Goal: Information Seeking & Learning: Learn about a topic

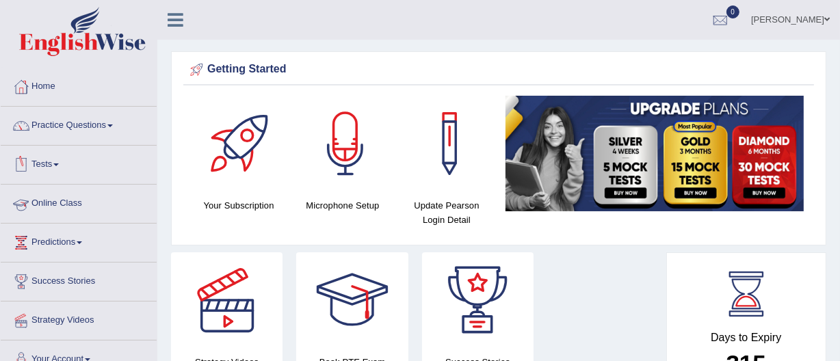
click at [44, 199] on link "Online Class" at bounding box center [79, 202] width 156 height 34
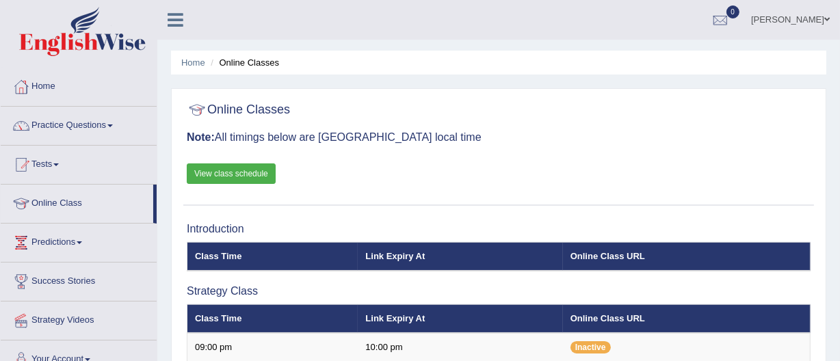
click at [233, 170] on link "View class schedule" at bounding box center [231, 174] width 89 height 21
click at [72, 120] on link "Practice Questions" at bounding box center [79, 124] width 156 height 34
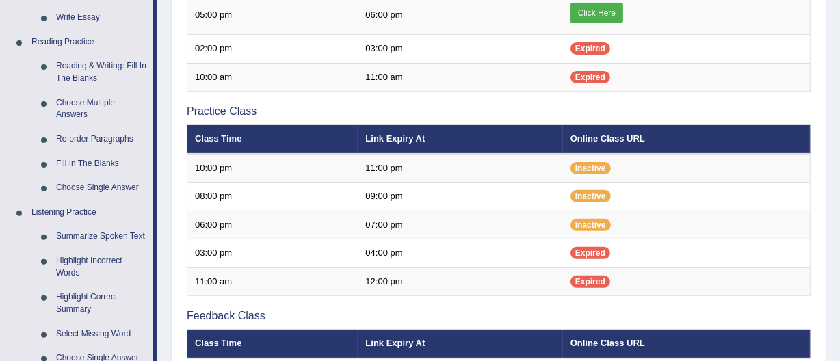
scroll to position [410, 0]
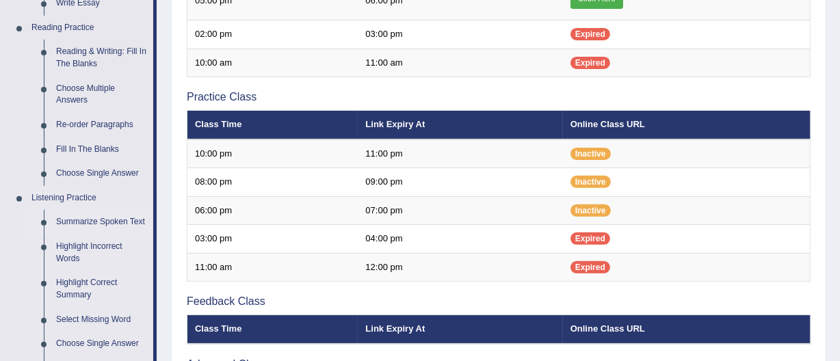
click at [73, 218] on link "Summarize Spoken Text" at bounding box center [101, 222] width 103 height 25
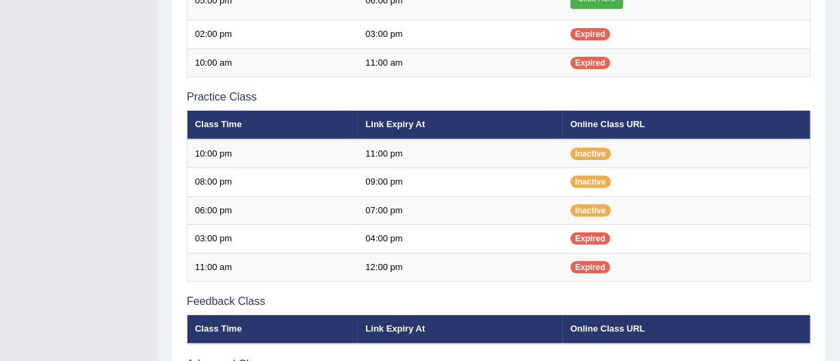
scroll to position [281, 0]
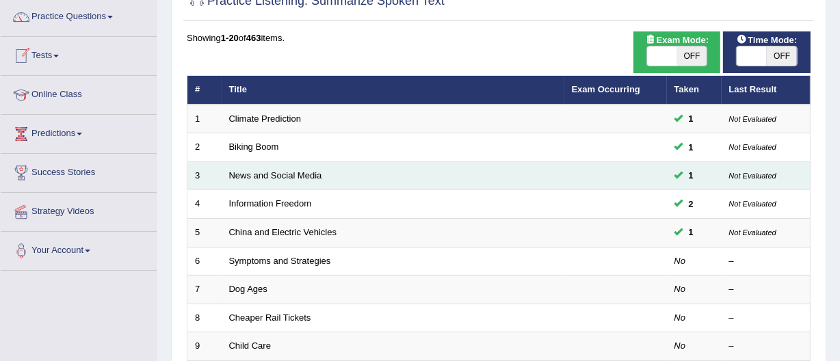
scroll to position [109, 0]
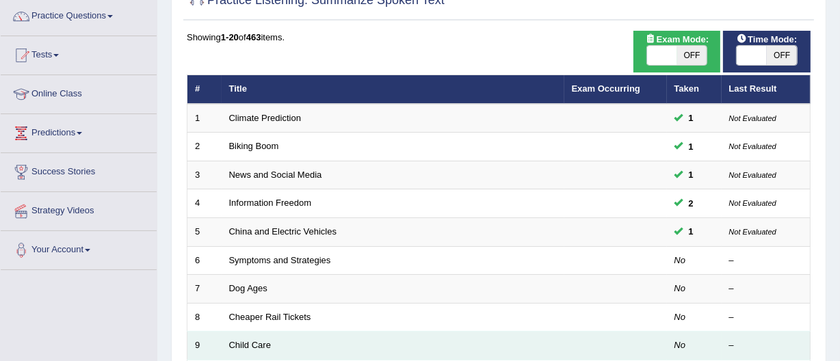
click at [300, 346] on td "Child Care" at bounding box center [393, 346] width 343 height 29
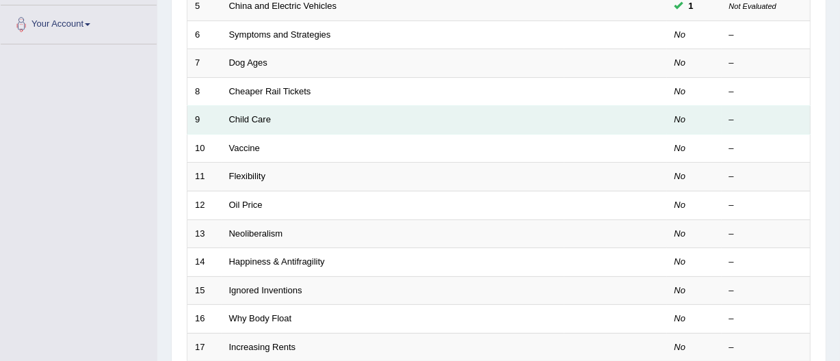
scroll to position [335, 0]
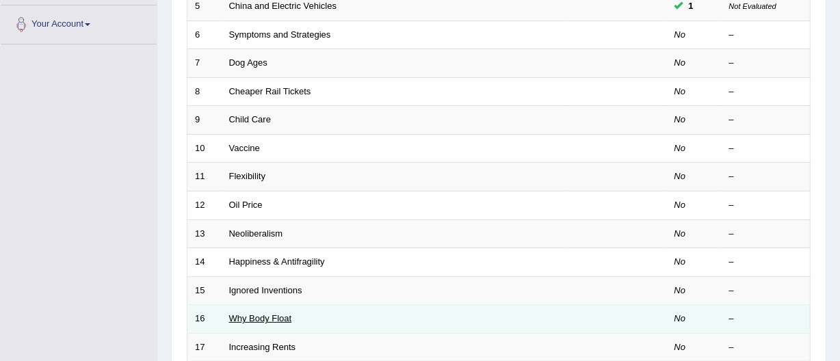
click at [253, 316] on link "Why Body Float" at bounding box center [260, 318] width 63 height 10
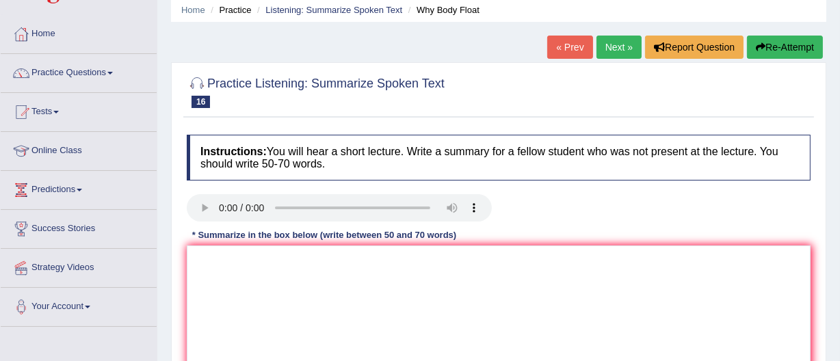
scroll to position [53, 0]
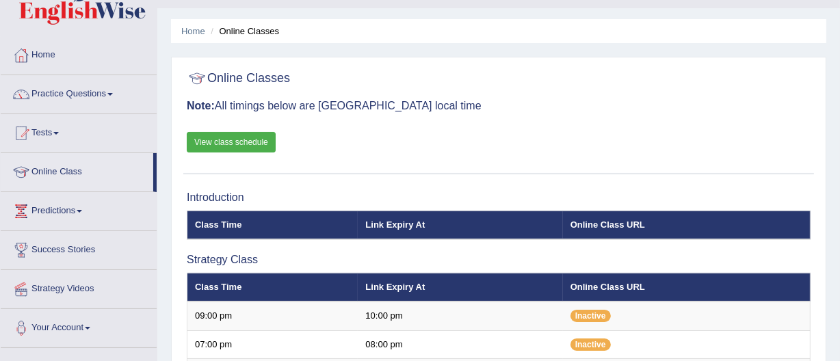
scroll to position [30, 0]
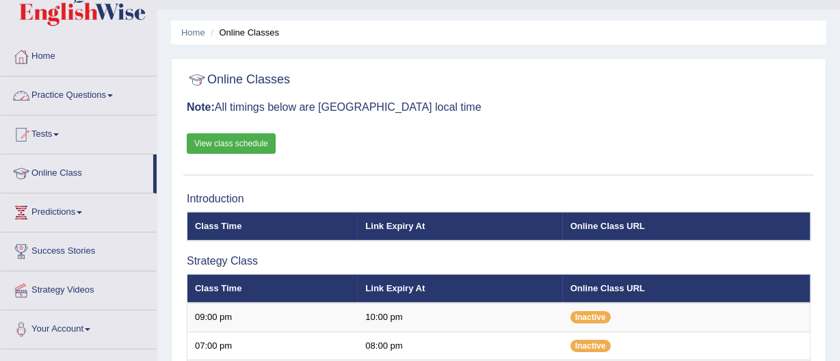
click at [66, 93] on link "Practice Questions" at bounding box center [79, 94] width 156 height 34
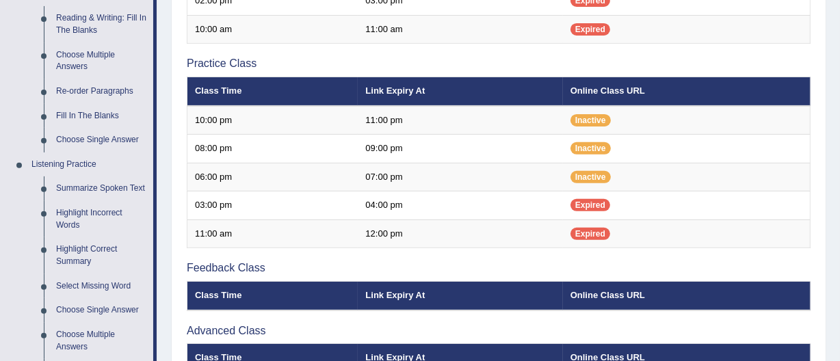
scroll to position [445, 0]
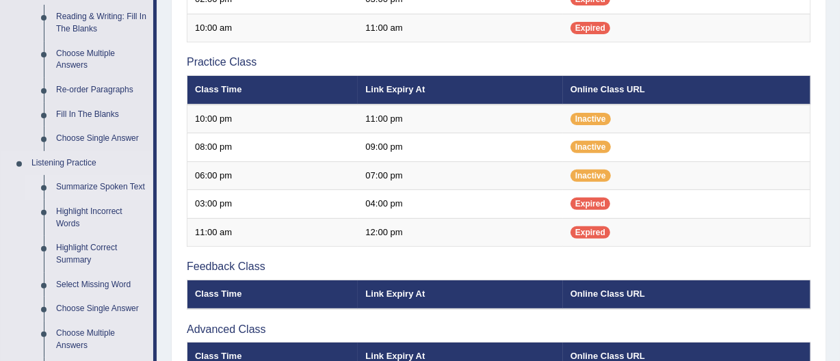
click at [79, 183] on link "Summarize Spoken Text" at bounding box center [101, 187] width 103 height 25
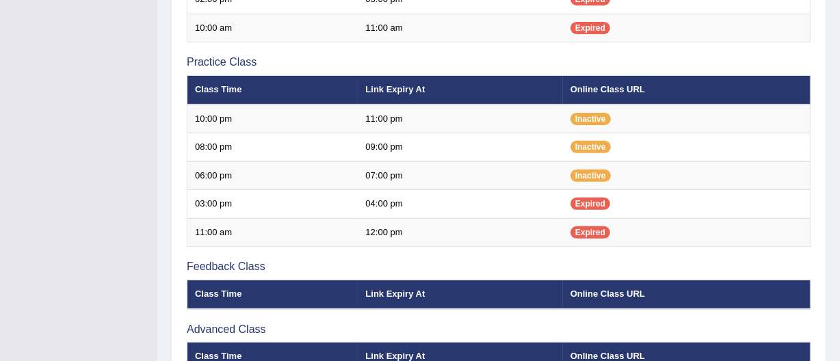
scroll to position [216, 0]
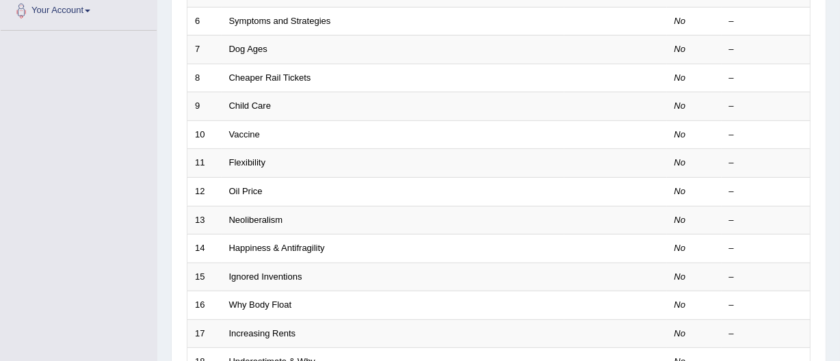
scroll to position [362, 0]
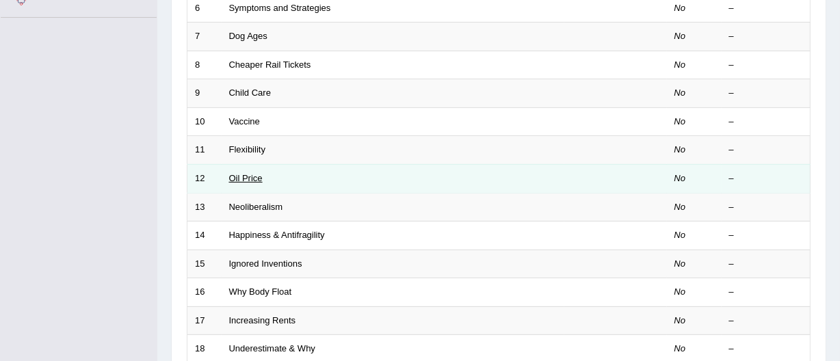
click at [256, 178] on link "Oil Price" at bounding box center [246, 178] width 34 height 10
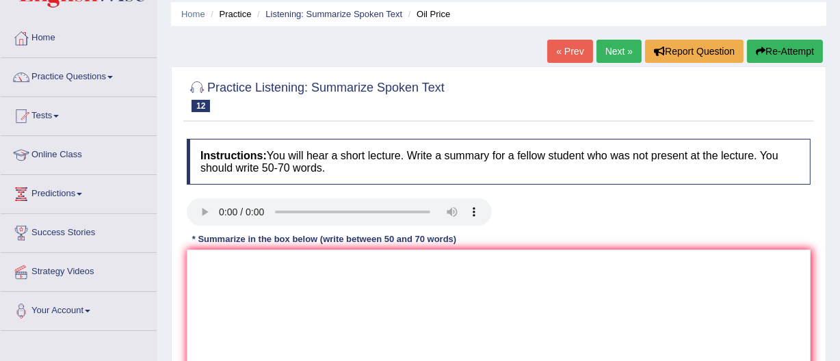
scroll to position [51, 0]
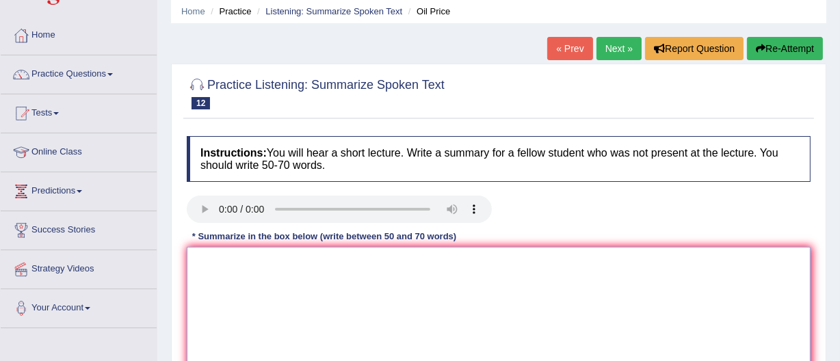
click at [196, 270] on textarea at bounding box center [499, 313] width 624 height 133
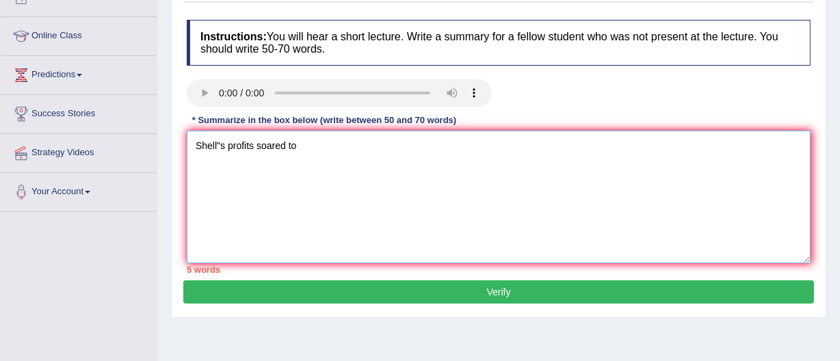
scroll to position [0, 0]
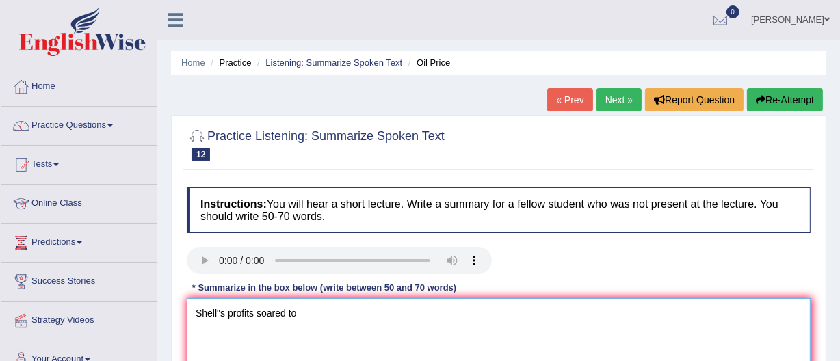
type textarea "Shell"s profits soared to"
click at [62, 203] on link "Online Class" at bounding box center [79, 202] width 156 height 34
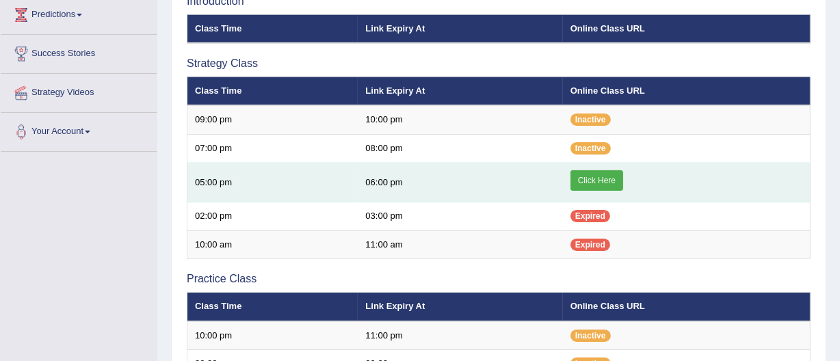
scroll to position [229, 0]
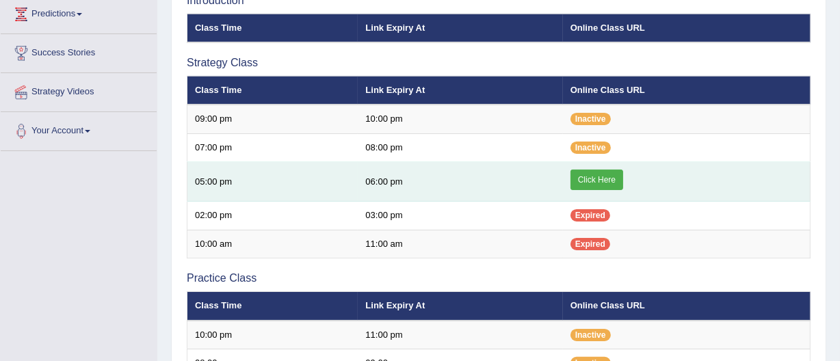
click at [591, 174] on link "Click Here" at bounding box center [597, 180] width 53 height 21
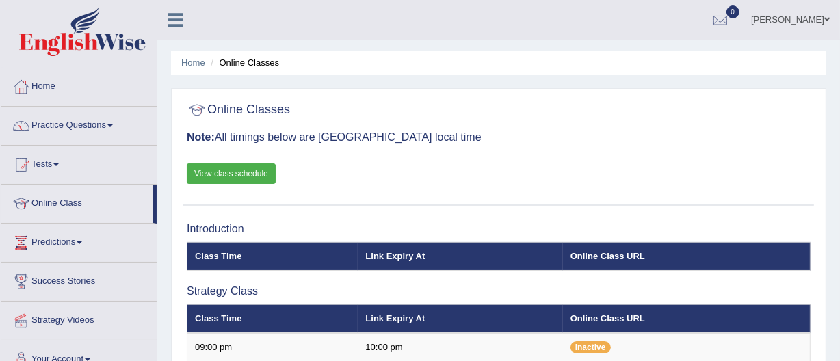
click at [82, 127] on link "Practice Questions" at bounding box center [79, 124] width 156 height 34
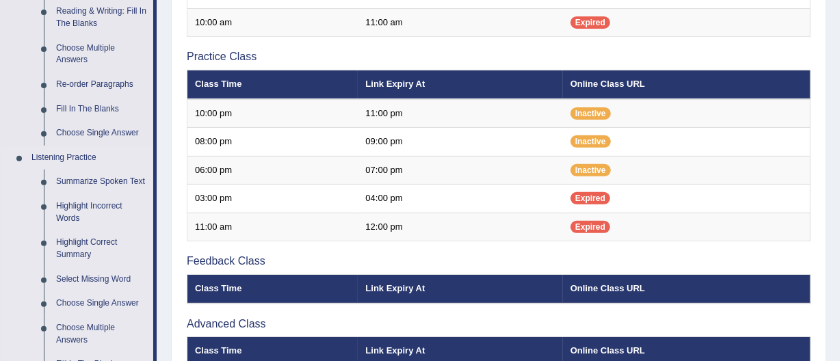
scroll to position [446, 0]
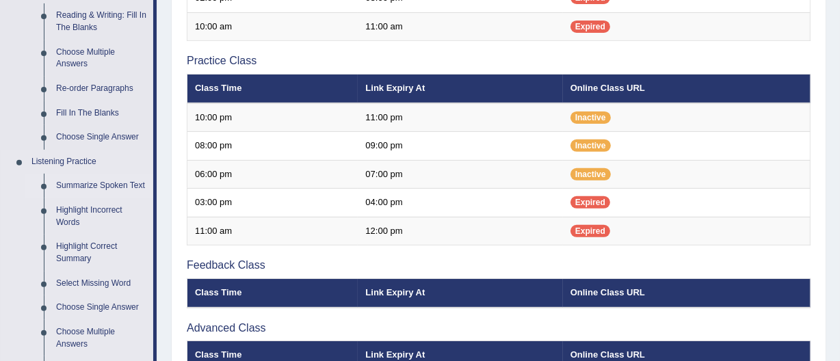
click at [90, 185] on link "Summarize Spoken Text" at bounding box center [101, 186] width 103 height 25
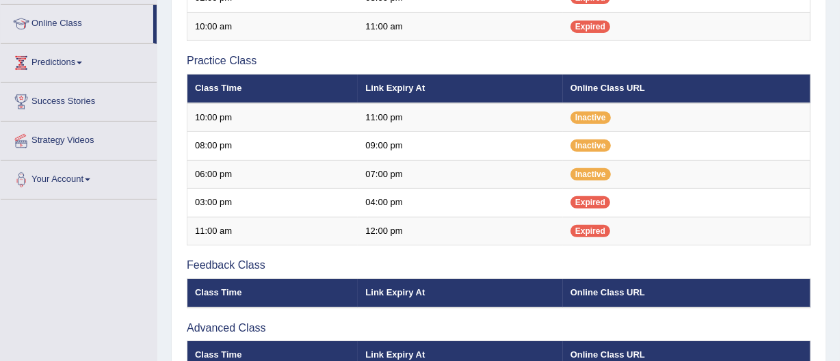
scroll to position [304, 0]
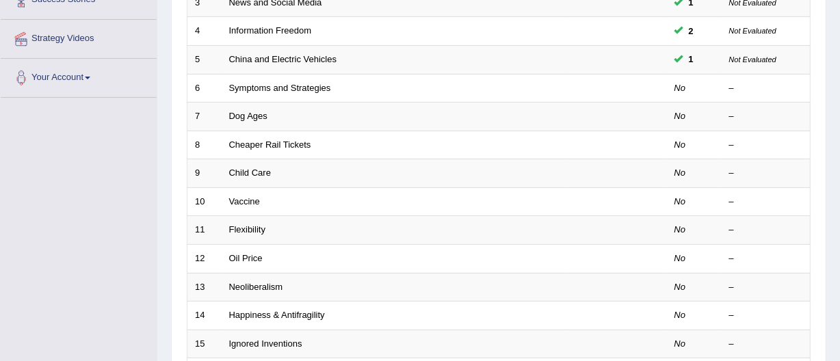
scroll to position [285, 0]
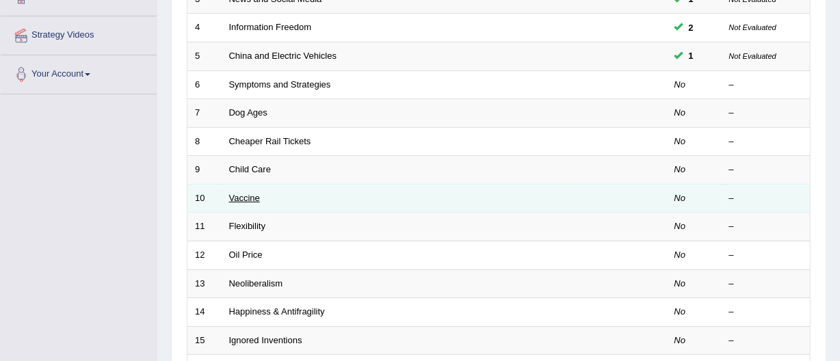
click at [244, 198] on link "Vaccine" at bounding box center [244, 198] width 31 height 10
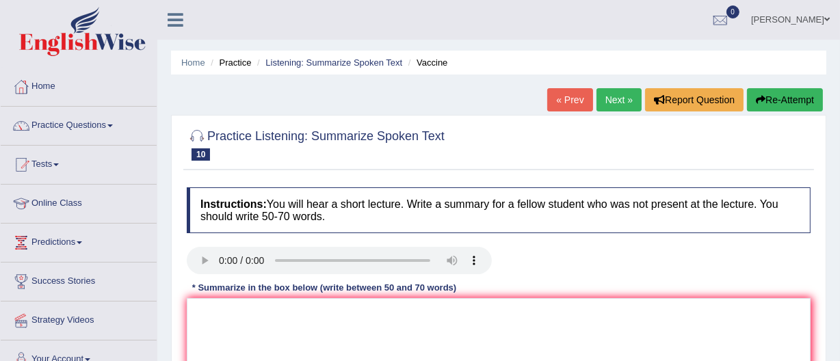
click at [561, 96] on link "« Prev" at bounding box center [569, 99] width 45 height 23
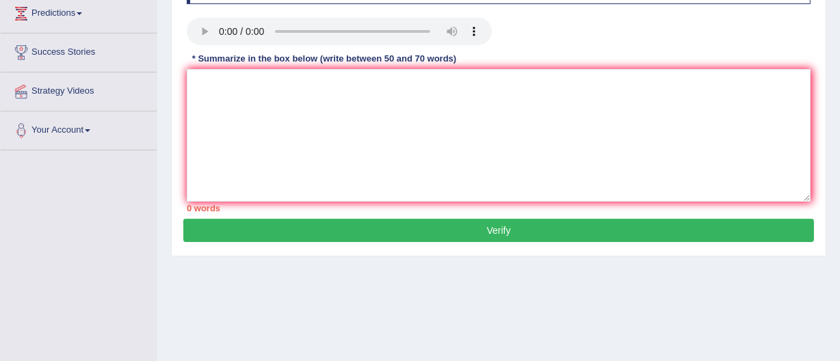
scroll to position [230, 0]
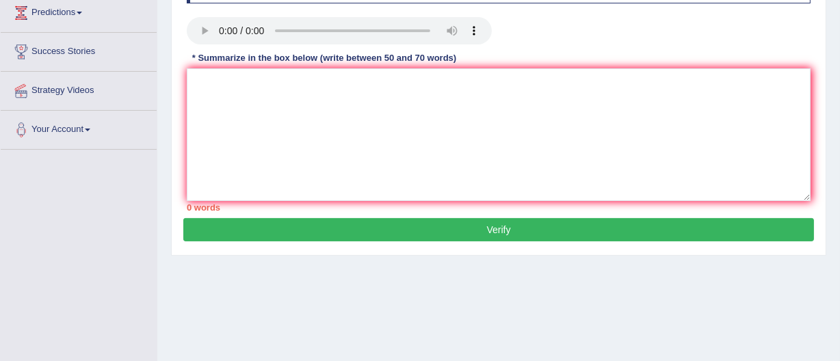
click at [504, 231] on button "Verify" at bounding box center [498, 229] width 631 height 23
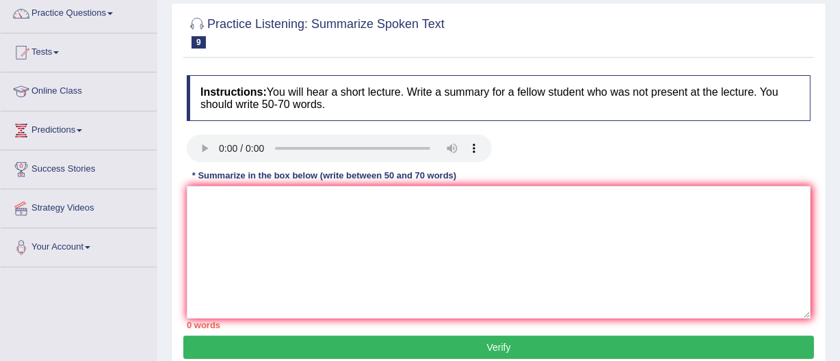
scroll to position [109, 0]
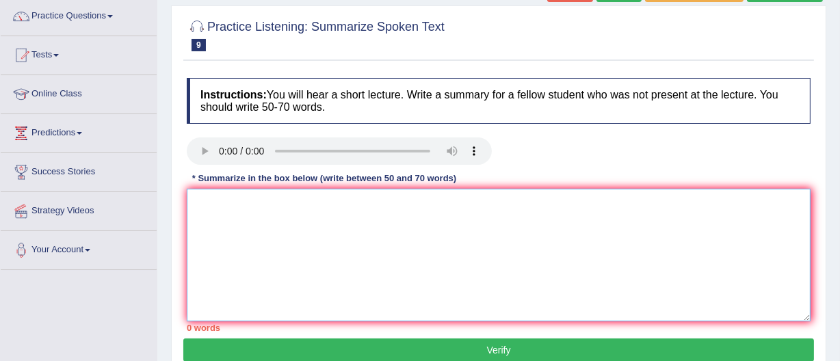
click at [202, 199] on textarea at bounding box center [499, 255] width 624 height 133
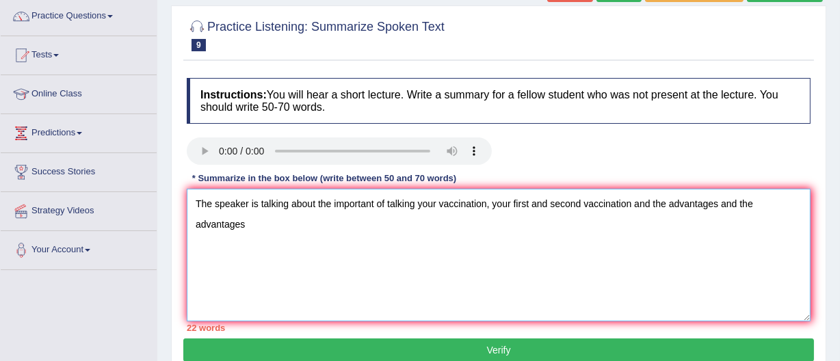
type textarea "The speaker is talking about the important of talking your vaccination, your fi…"
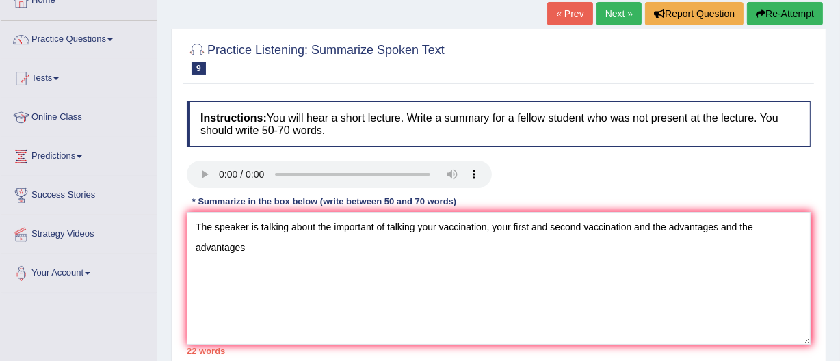
scroll to position [86, 0]
click at [68, 36] on link "Practice Questions" at bounding box center [79, 38] width 156 height 34
